Goal: Information Seeking & Learning: Learn about a topic

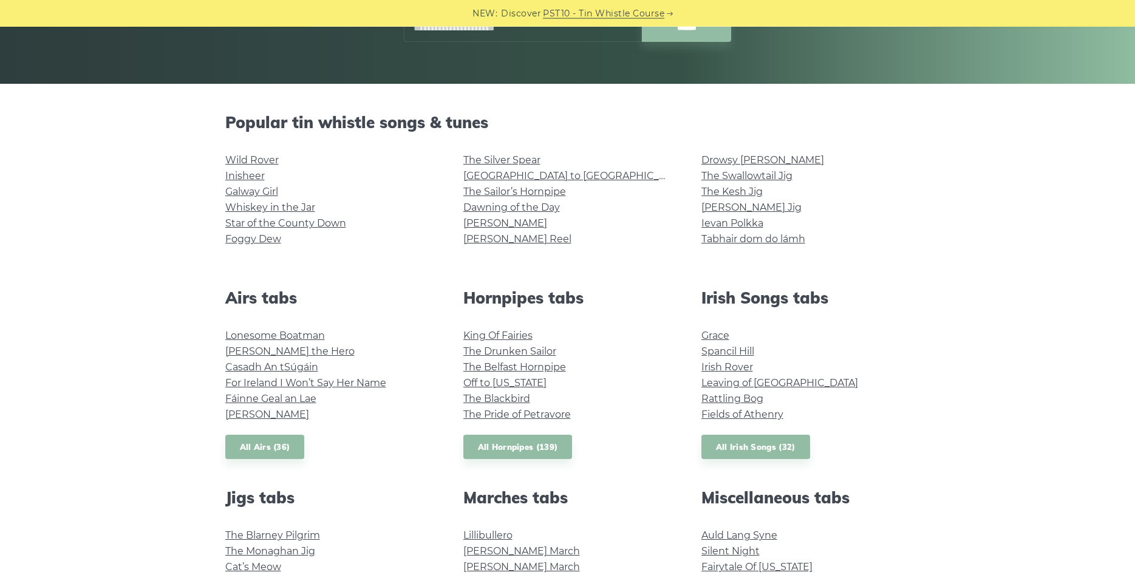
scroll to position [124, 0]
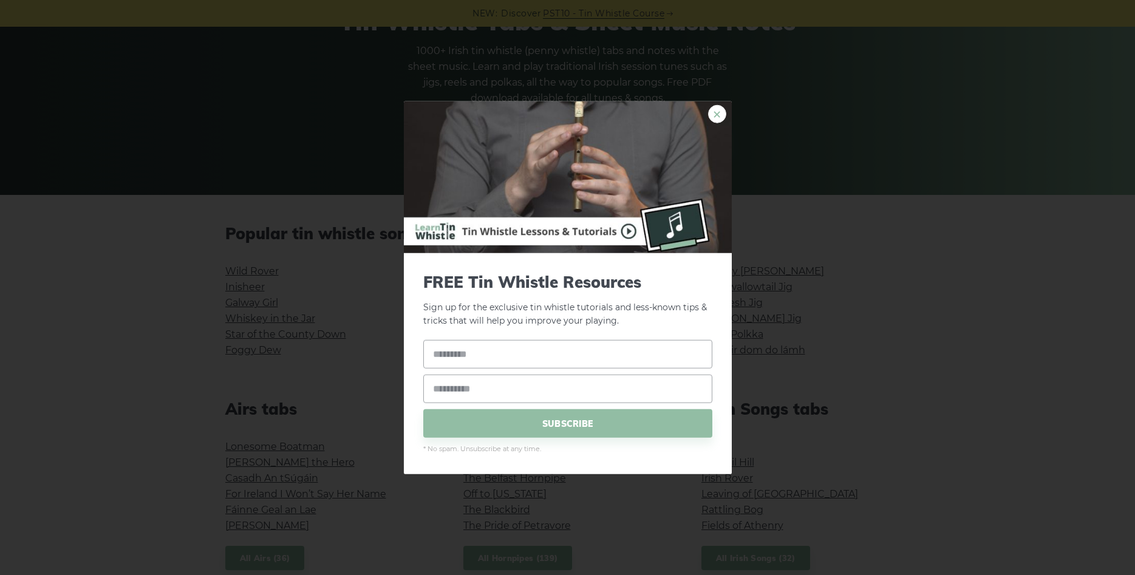
click at [723, 113] on link "×" at bounding box center [717, 113] width 18 height 18
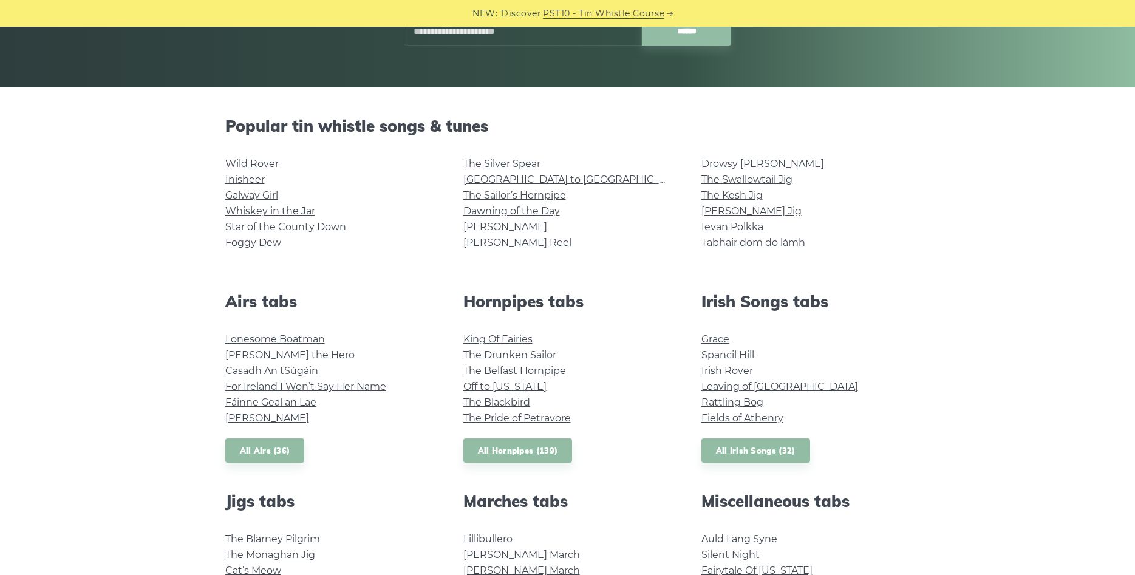
scroll to position [248, 0]
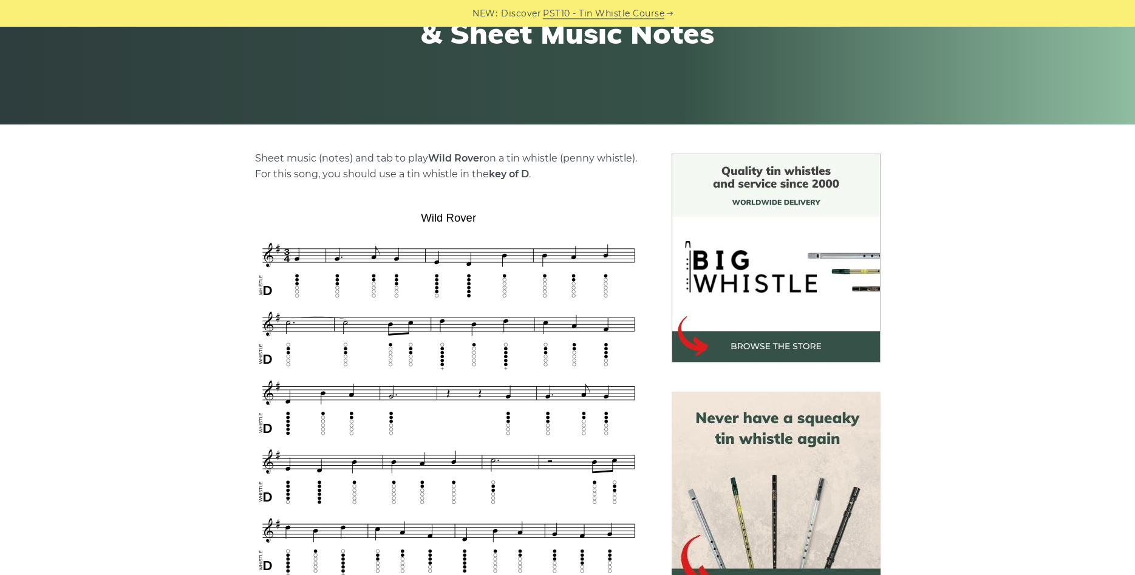
scroll to position [186, 0]
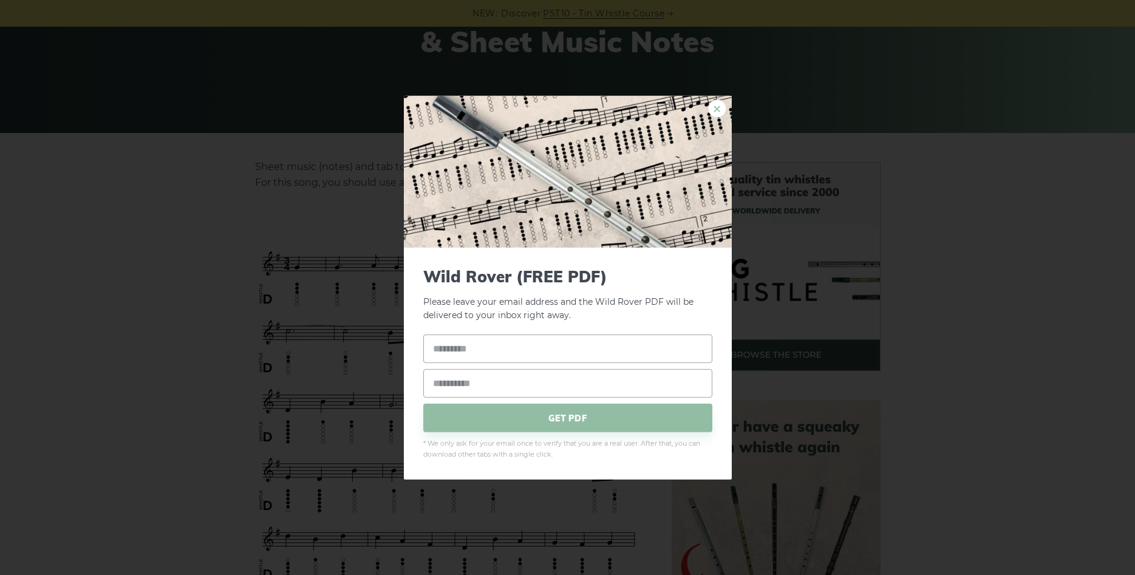
click at [720, 115] on link "×" at bounding box center [717, 108] width 18 height 18
drag, startPoint x: 478, startPoint y: 226, endPoint x: 434, endPoint y: 228, distance: 43.8
click at [718, 105] on link "×" at bounding box center [717, 108] width 18 height 18
drag, startPoint x: 481, startPoint y: 225, endPoint x: 426, endPoint y: 241, distance: 56.9
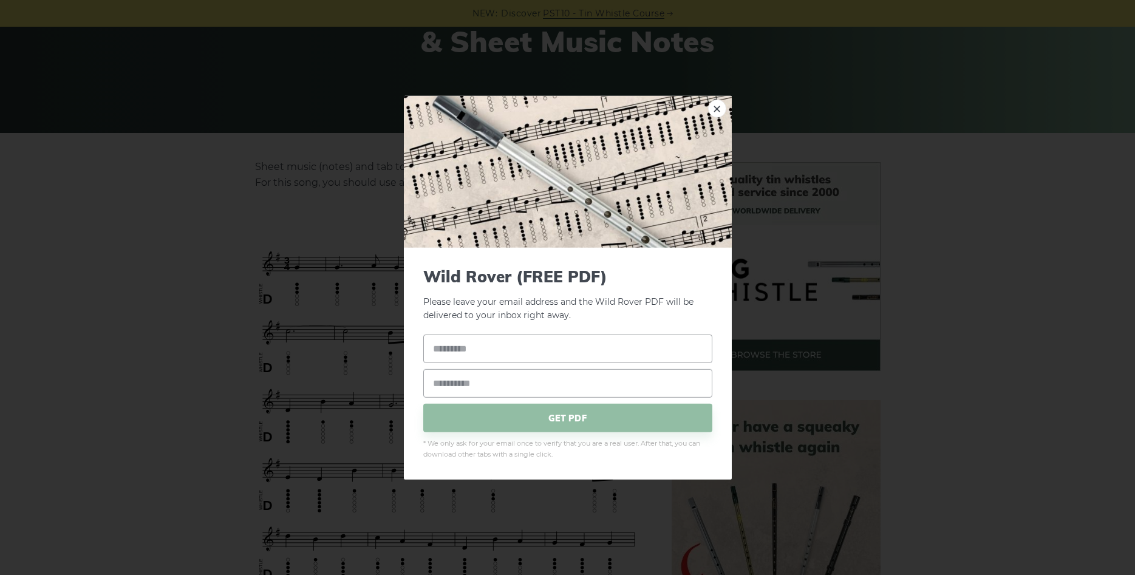
click at [721, 104] on link "×" at bounding box center [717, 108] width 18 height 18
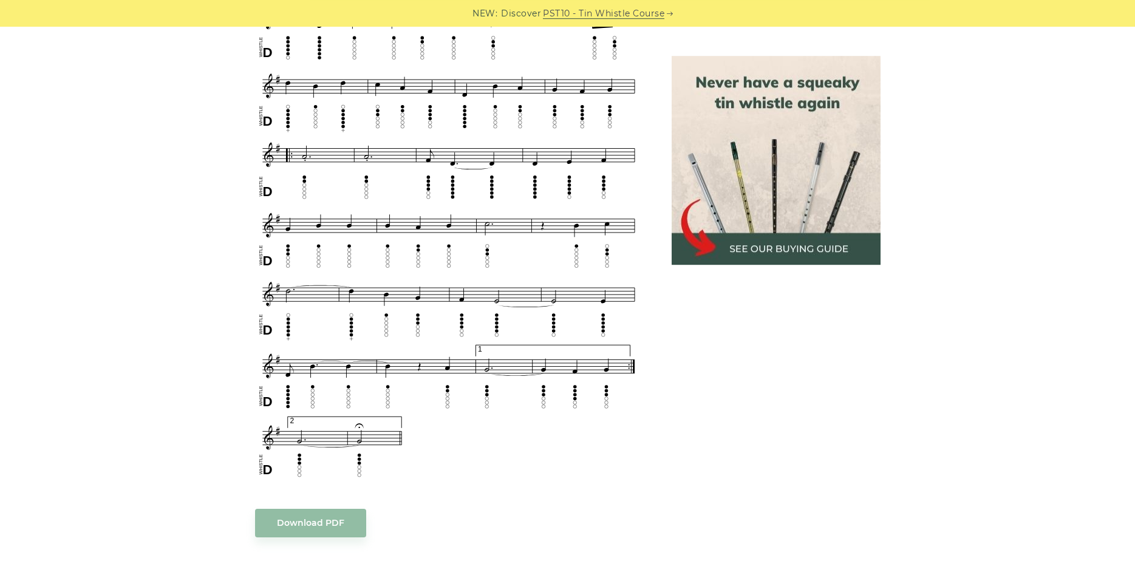
scroll to position [681, 0]
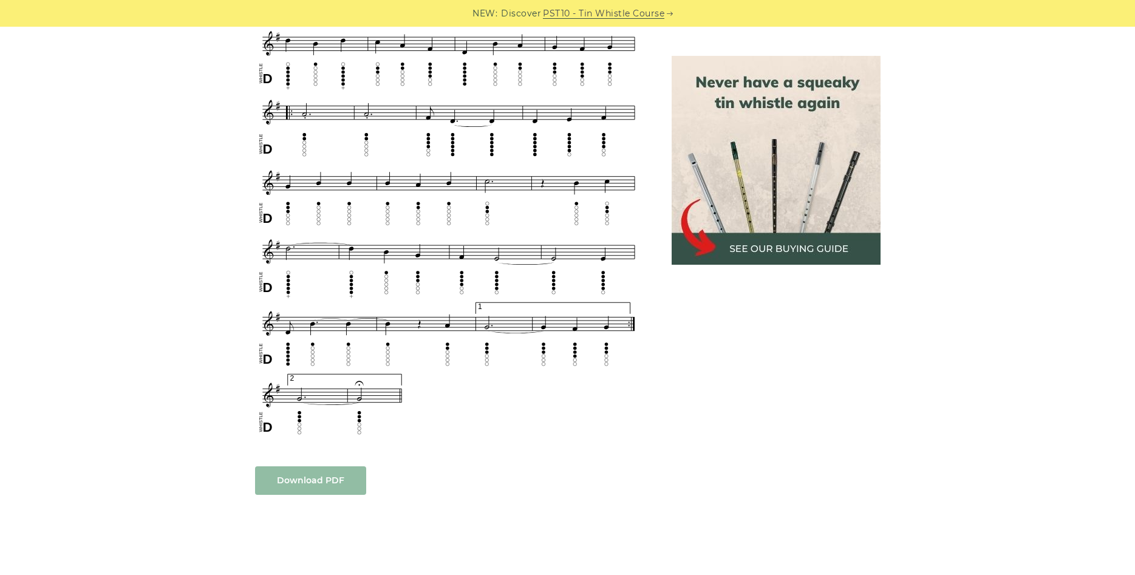
click at [328, 478] on body "NEW: Discover PST10 - Tin Whistle Course Lessons Fingering Charts Tabs & Notes …" at bounding box center [567, 462] width 1135 height 2286
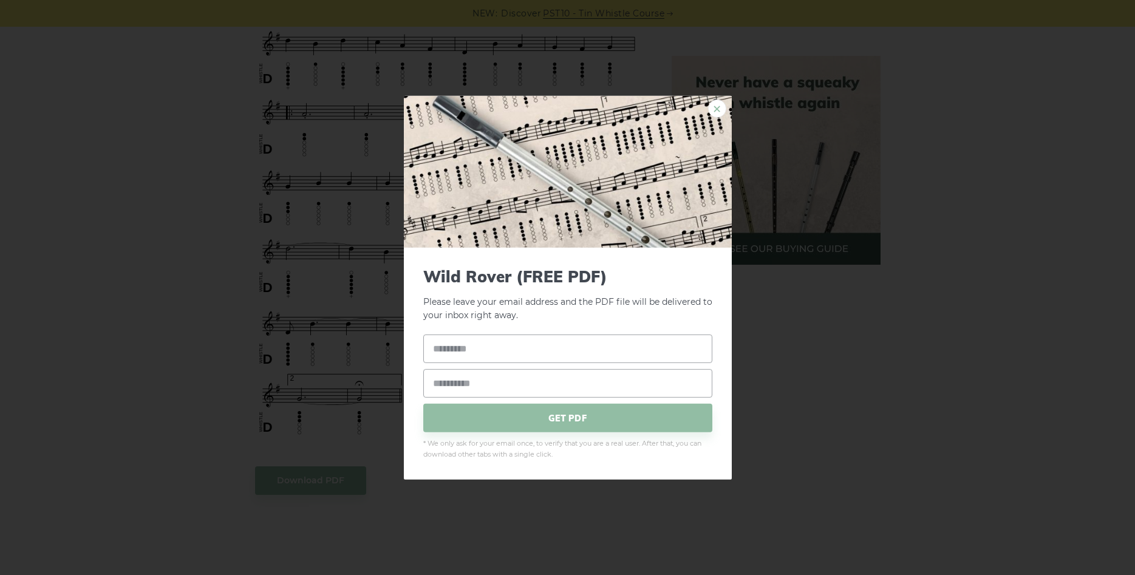
click at [720, 107] on link "×" at bounding box center [717, 108] width 18 height 18
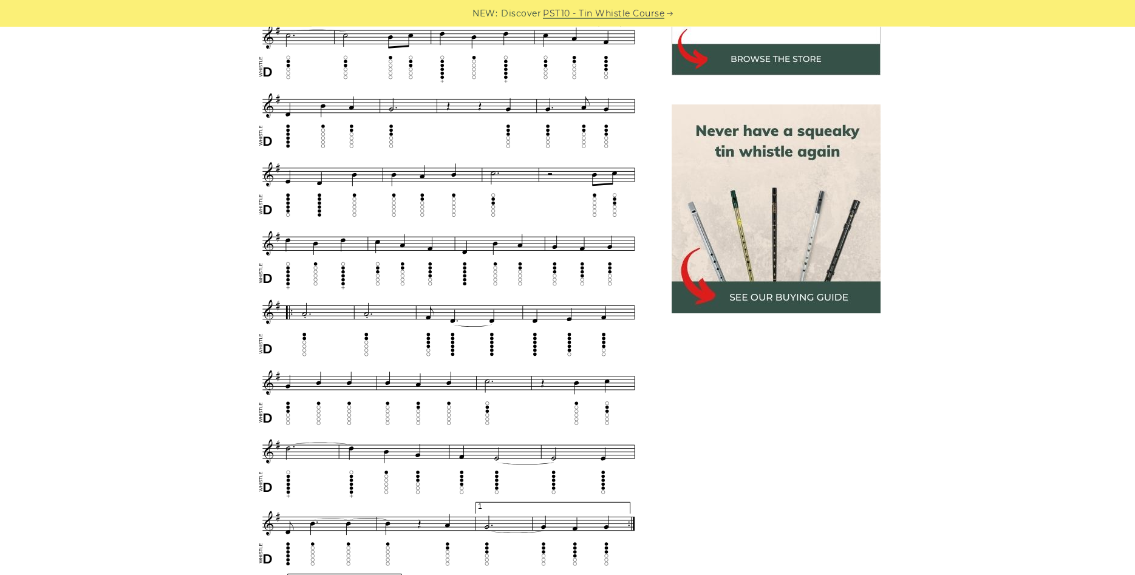
scroll to position [434, 0]
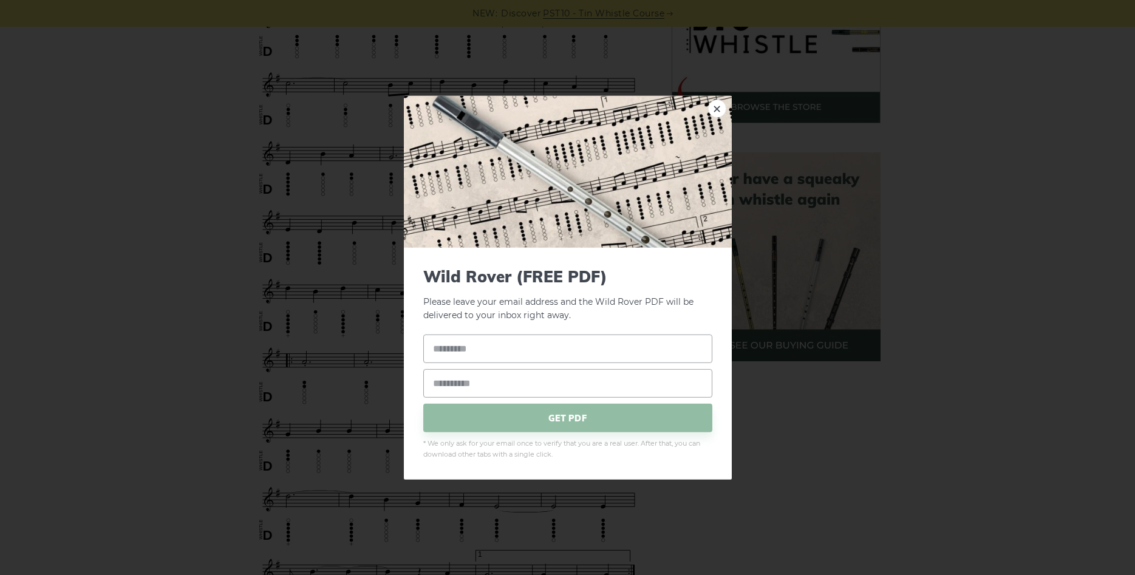
click at [205, 251] on div "× Wild Rover (FREE PDF) Please leave your email address and the Wild Rover PDF …" at bounding box center [567, 287] width 1135 height 575
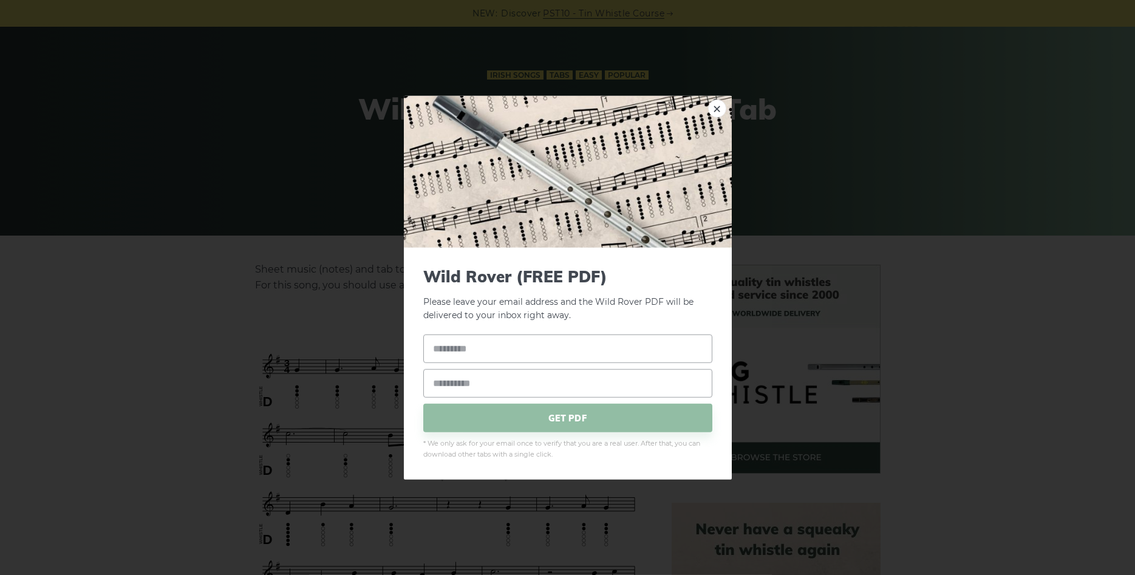
scroll to position [0, 0]
